Goal: Find specific page/section: Find specific page/section

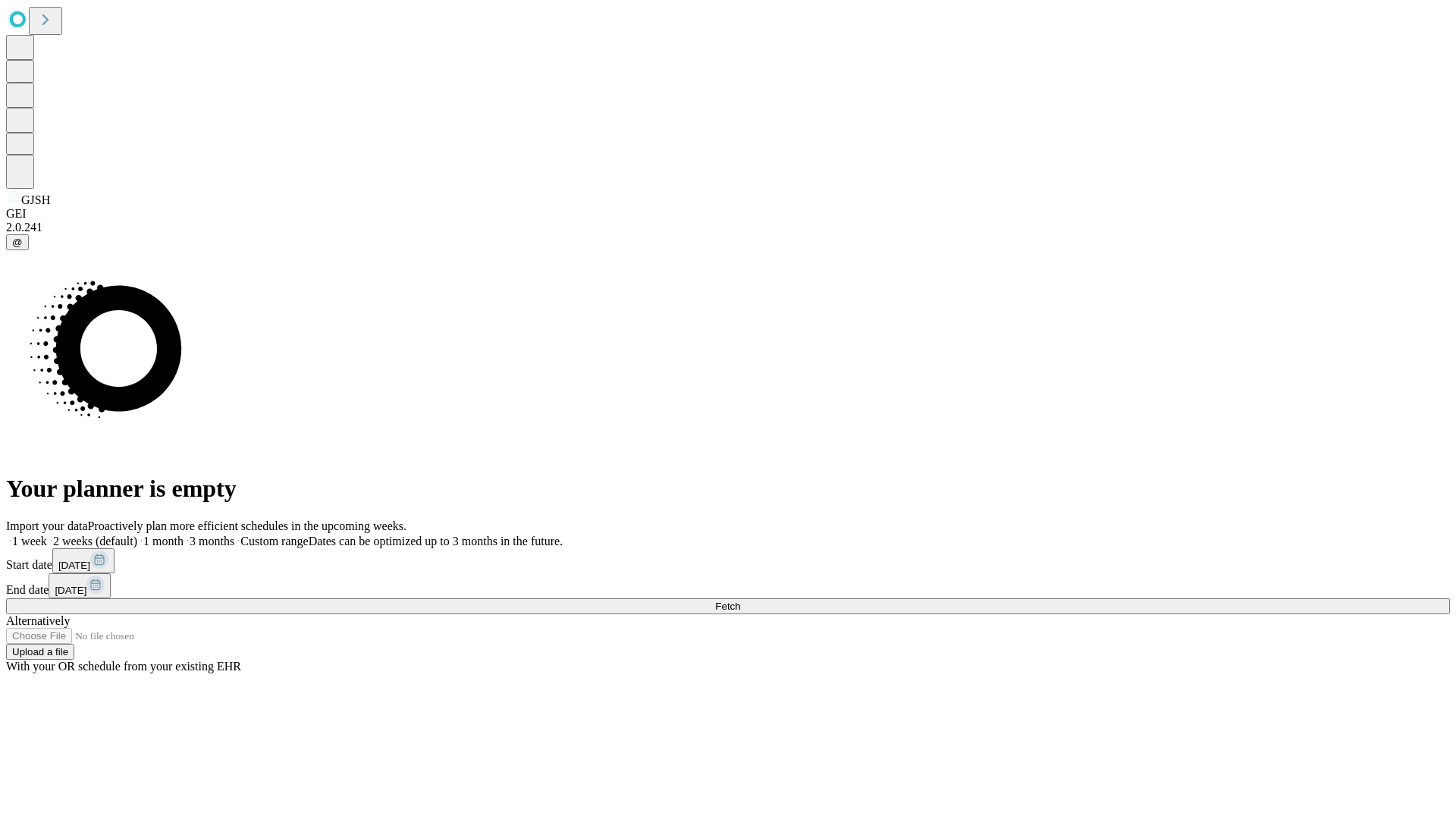
click at [741, 601] on span "Fetch" at bounding box center [728, 606] width 25 height 12
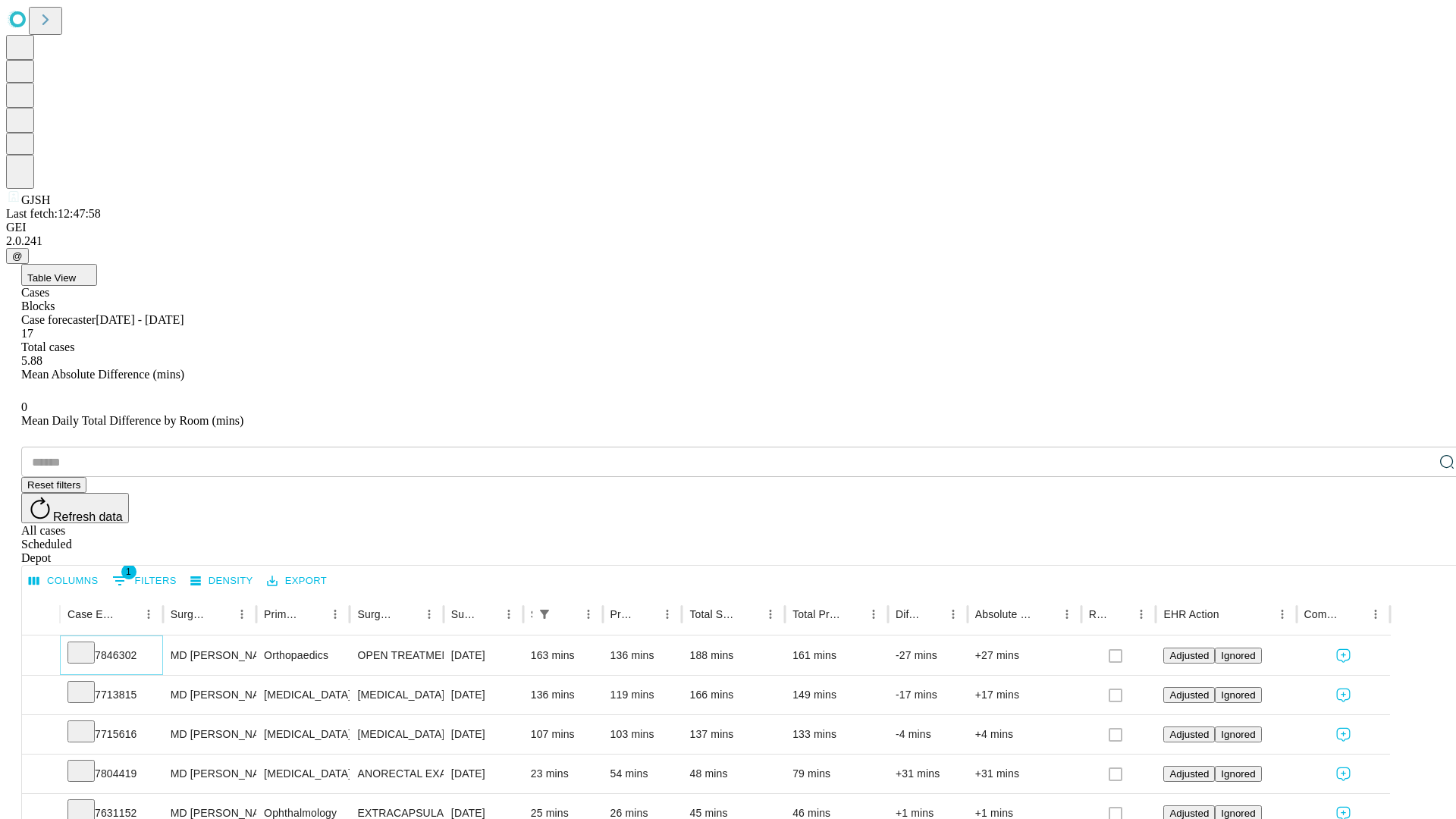
click at [89, 644] on icon at bounding box center [80, 650] width 15 height 15
